Goal: Transaction & Acquisition: Purchase product/service

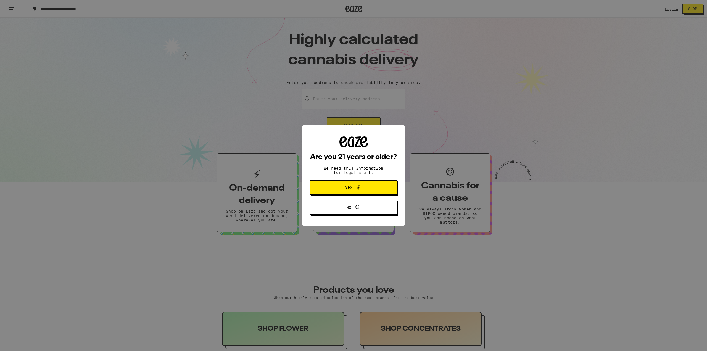
click at [663, 9] on div "Are you 21 years or older? We need this information for legal stuff. Yes No" at bounding box center [353, 175] width 707 height 351
click at [343, 189] on span "Yes" at bounding box center [354, 187] width 42 height 7
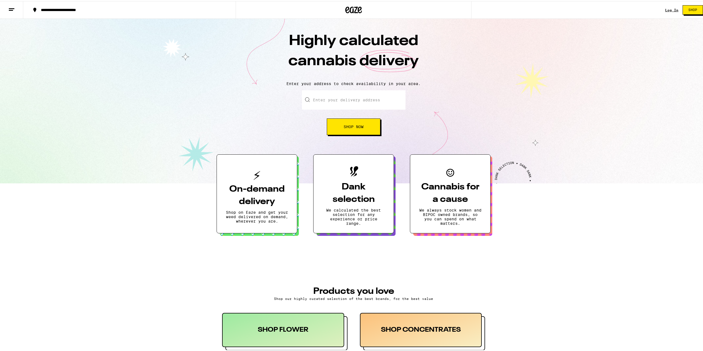
click at [666, 7] on link "Log In" at bounding box center [671, 9] width 13 height 4
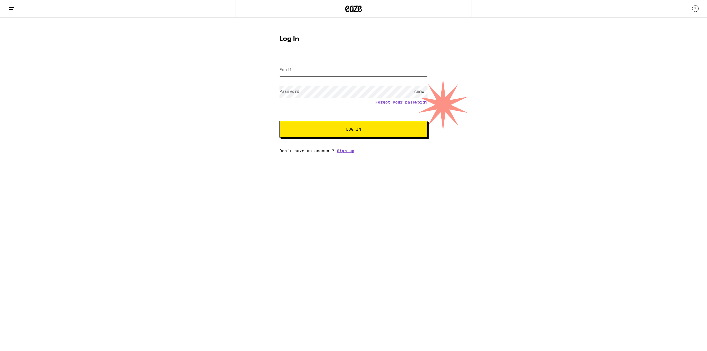
click at [332, 73] on input "Email" at bounding box center [354, 70] width 148 height 12
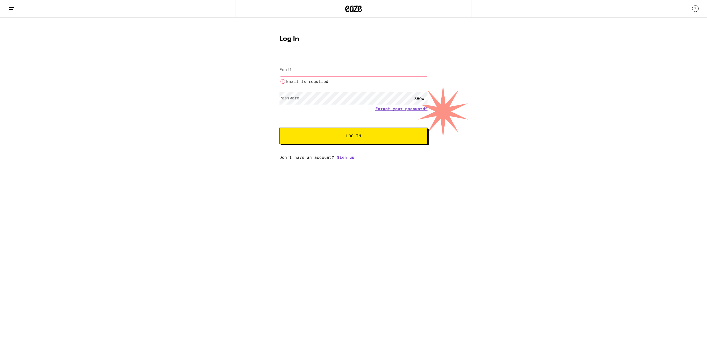
type input "[EMAIL_ADDRESS][DOMAIN_NAME]"
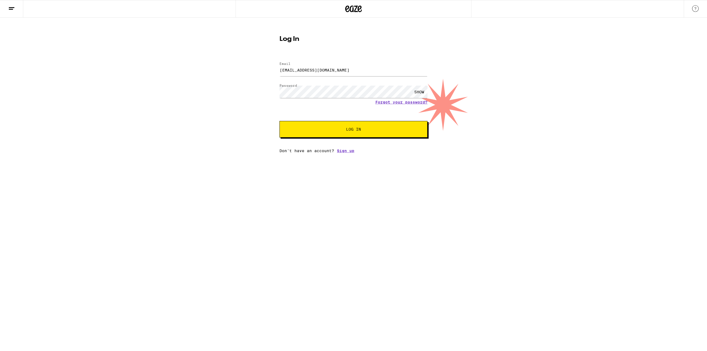
click at [346, 128] on span "Log In" at bounding box center [353, 129] width 15 height 4
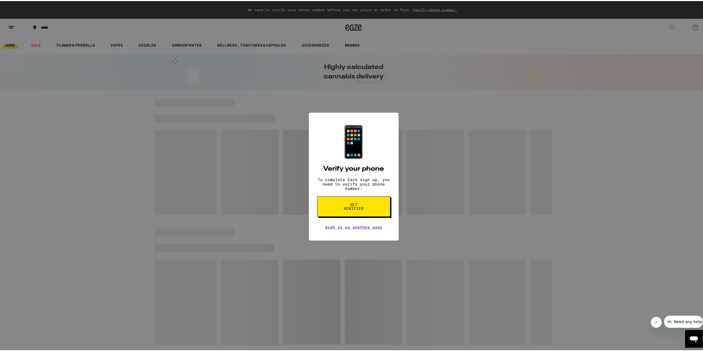
click at [350, 167] on h2 "Verify your phone" at bounding box center [353, 168] width 61 height 7
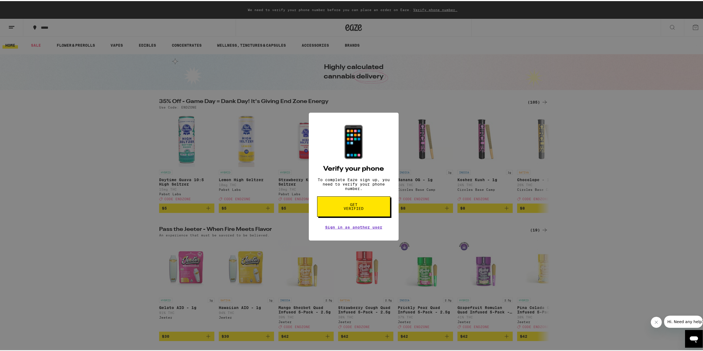
click at [646, 137] on div "📱 Verify your phone To complete Eaze sign up, you need to verify your phone num…" at bounding box center [353, 175] width 707 height 351
click at [343, 229] on link "Sign in as another user" at bounding box center [353, 226] width 57 height 4
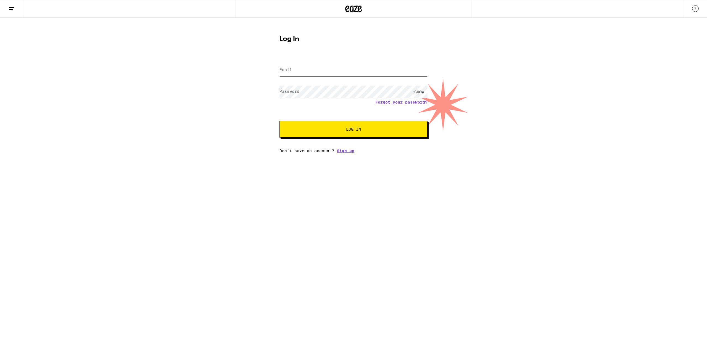
click at [308, 71] on input "Email" at bounding box center [354, 70] width 148 height 12
type input "justinxchoy@gmail.com"
click at [350, 130] on span "Log In" at bounding box center [353, 129] width 15 height 4
